Goal: Check status: Check status

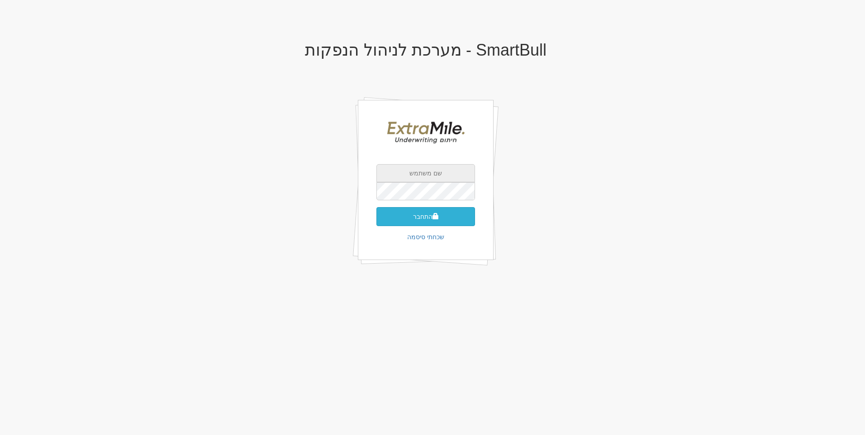
type input "[EMAIL_ADDRESS][DOMAIN_NAME]"
click at [415, 219] on button "התחבר" at bounding box center [426, 216] width 99 height 19
type input "109381"
click at [422, 222] on button "התחבר" at bounding box center [426, 230] width 99 height 19
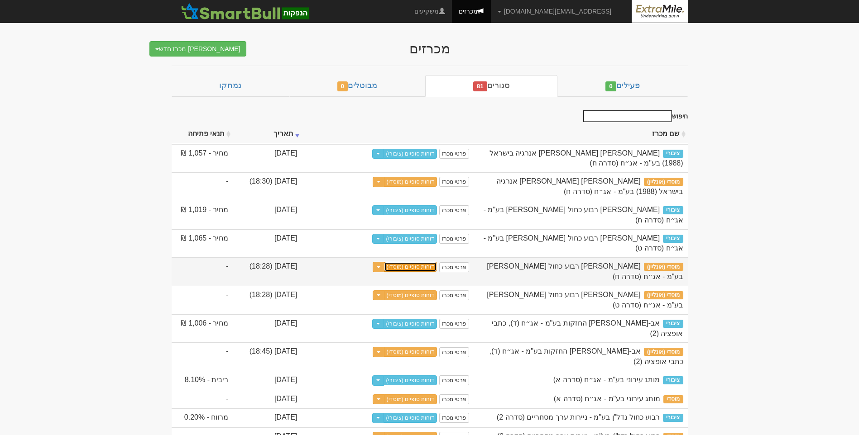
click at [418, 262] on link "דוחות סופיים (מוסדי)" at bounding box center [410, 267] width 53 height 10
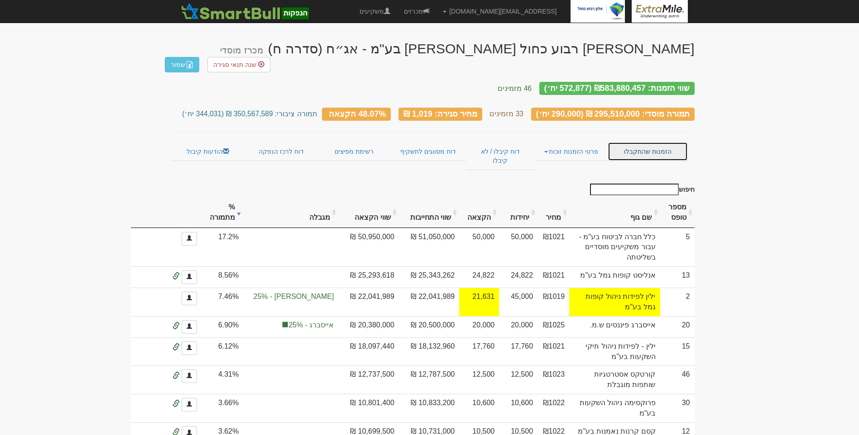
click at [648, 142] on link "הזמנות שהתקבלו" at bounding box center [647, 151] width 80 height 19
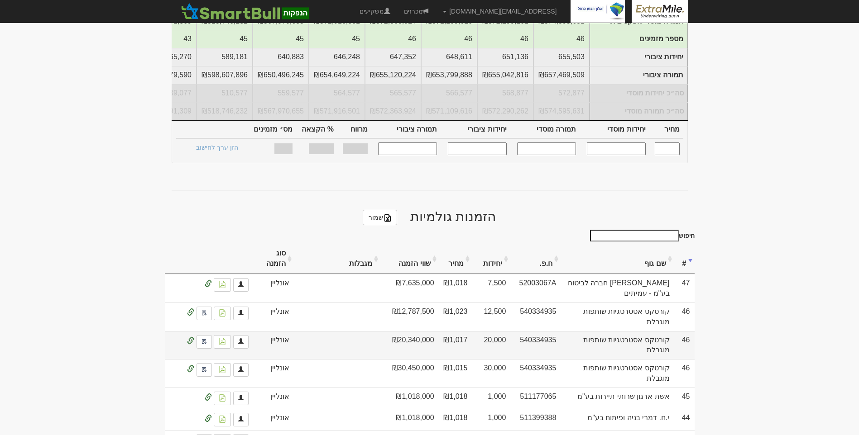
scroll to position [317, 0]
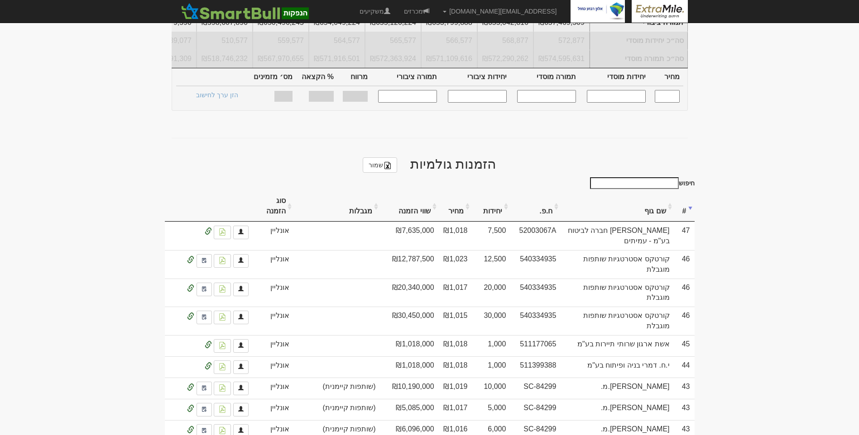
click at [644, 177] on input "חיפוש" at bounding box center [634, 183] width 89 height 12
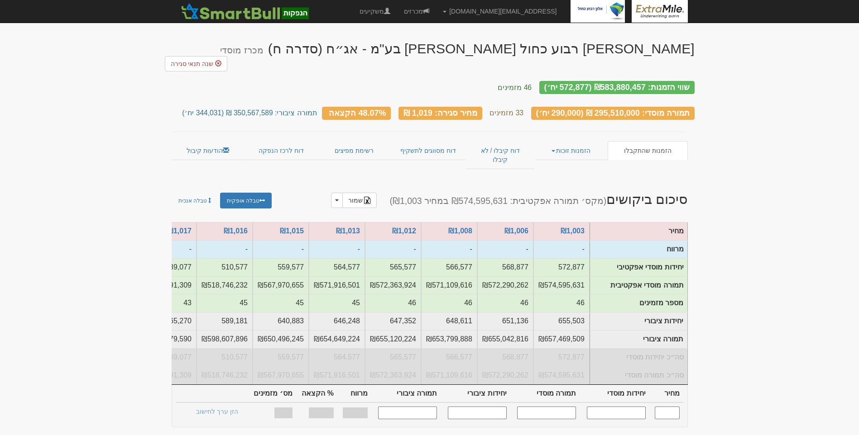
scroll to position [133, 0]
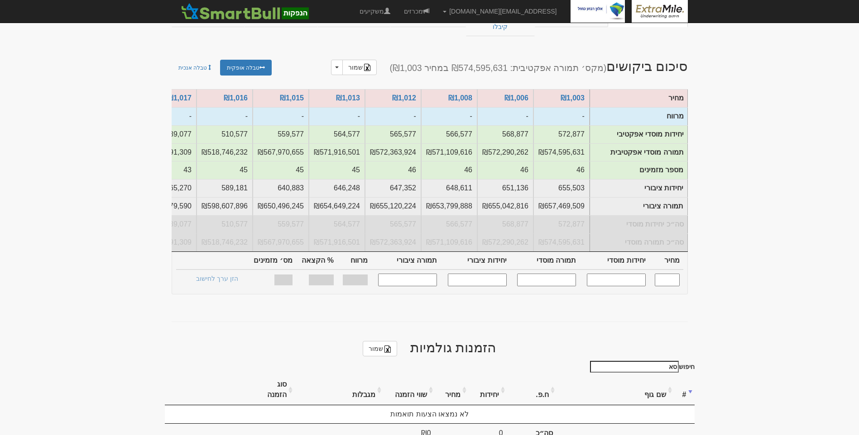
type input "ס"
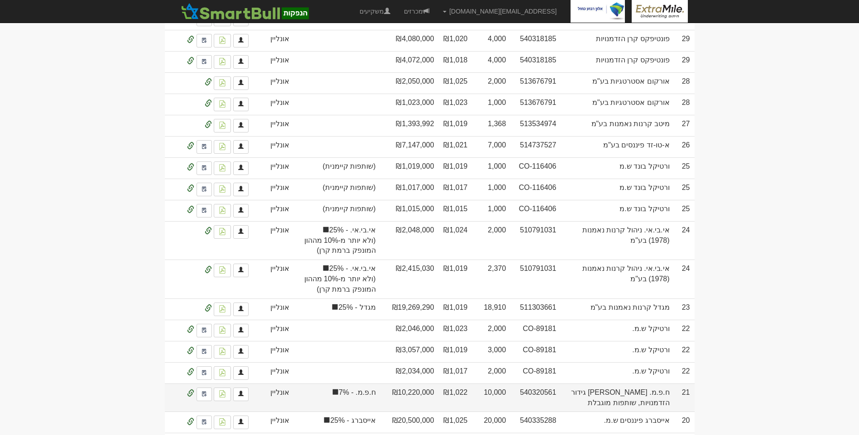
scroll to position [1310, 0]
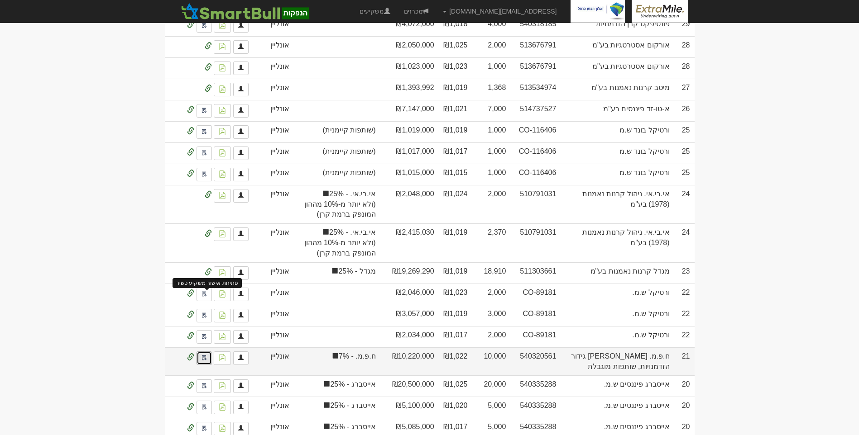
click at [205, 354] on img at bounding box center [203, 357] width 5 height 7
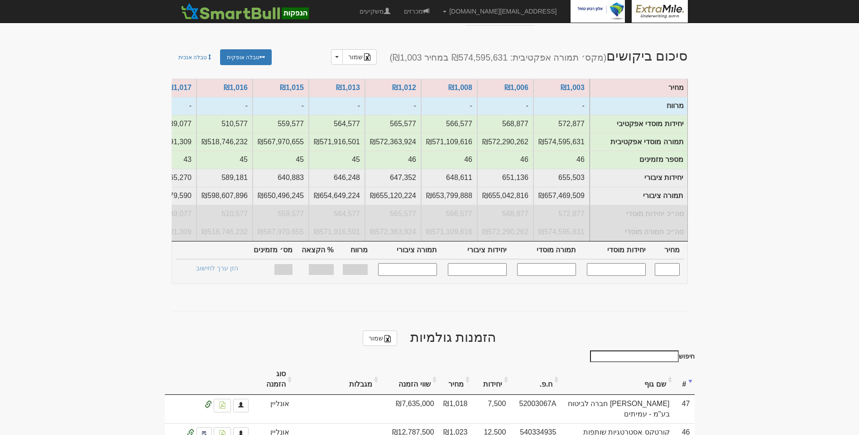
scroll to position [0, 0]
